Goal: Find specific page/section: Find specific page/section

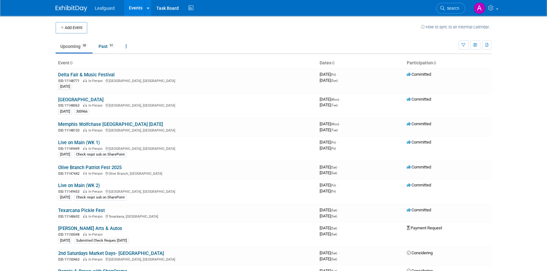
click at [429, 65] on th "Participation" at bounding box center [447, 63] width 87 height 11
click at [433, 64] on icon at bounding box center [434, 63] width 3 height 4
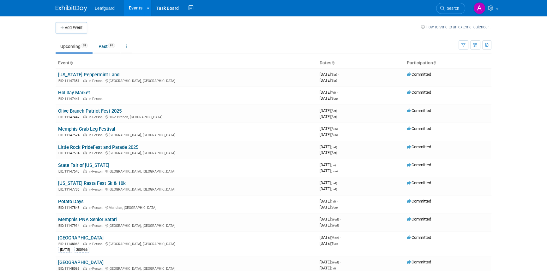
click at [433, 64] on icon at bounding box center [434, 63] width 3 height 4
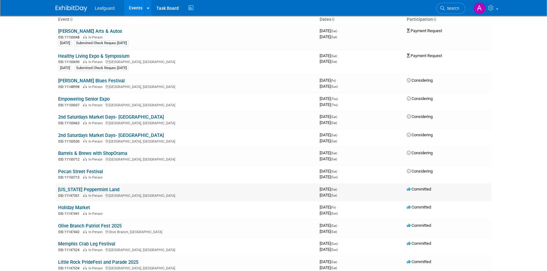
scroll to position [57, 0]
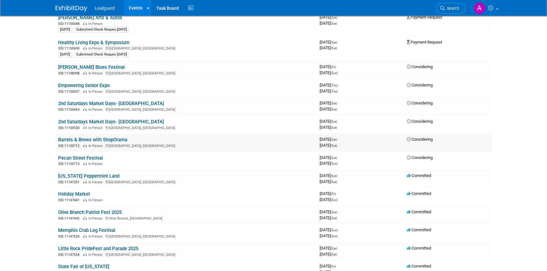
click at [105, 137] on link "Barrels & Brews with ShopOrama" at bounding box center [92, 140] width 69 height 6
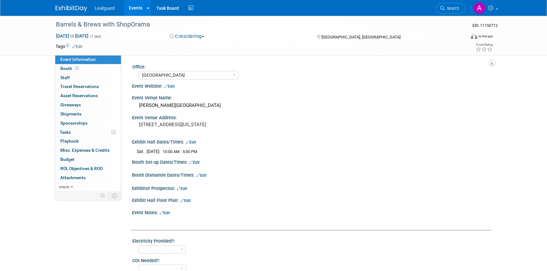
select select "[GEOGRAPHIC_DATA]"
